Goal: Navigation & Orientation: Find specific page/section

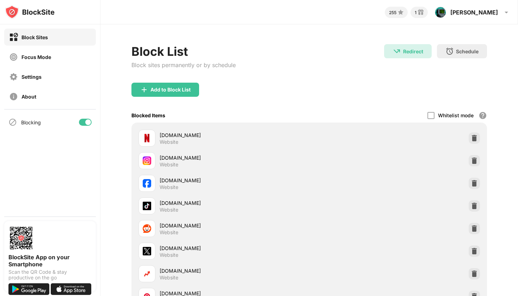
click at [82, 122] on div at bounding box center [85, 122] width 13 height 7
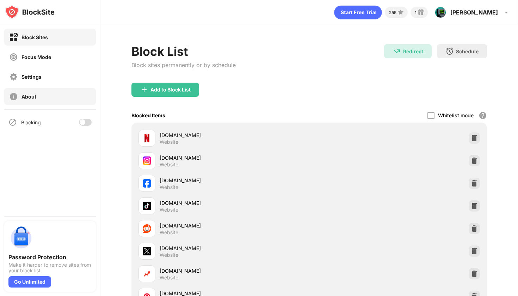
click at [82, 98] on div "About" at bounding box center [50, 96] width 92 height 17
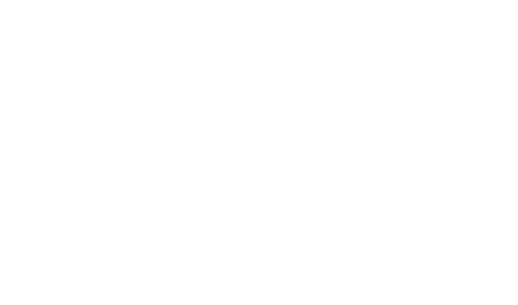
click at [458, 3] on html at bounding box center [259, 1] width 518 height 3
